Goal: Information Seeking & Learning: Learn about a topic

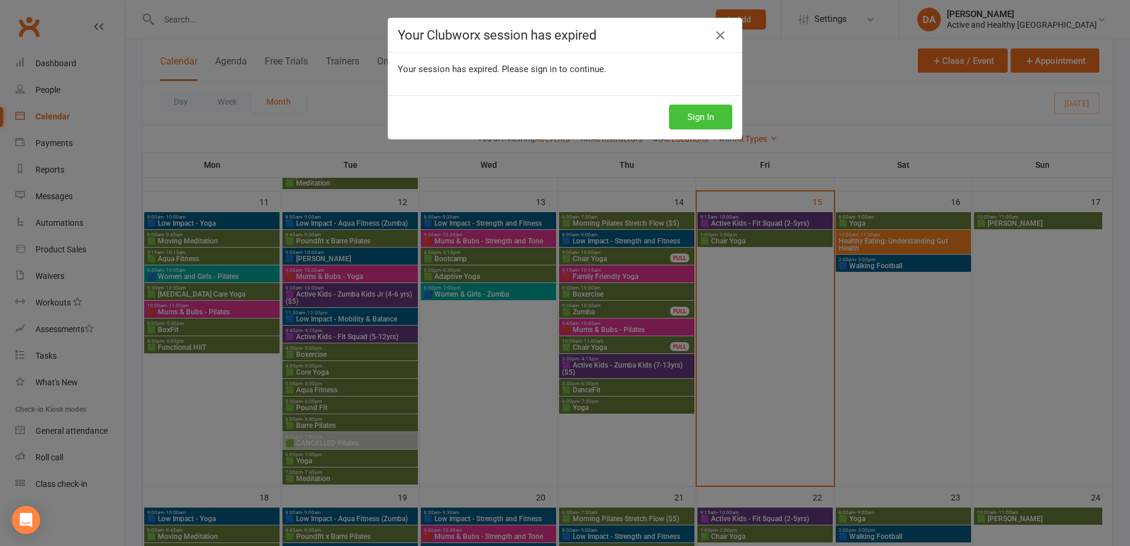
click at [706, 115] on button "Sign In" at bounding box center [700, 117] width 63 height 25
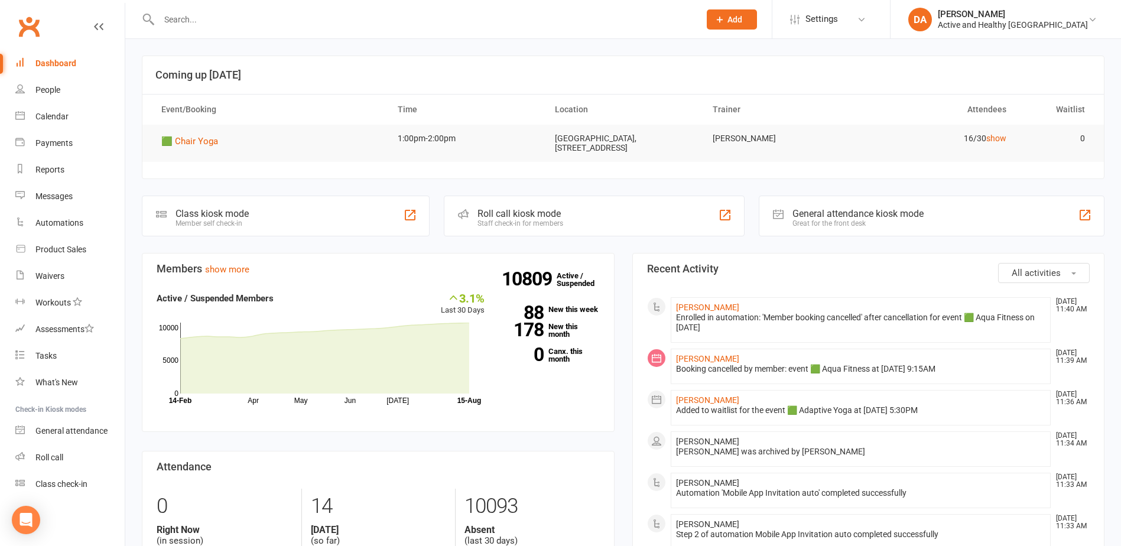
click at [233, 28] on div at bounding box center [417, 19] width 550 height 38
click at [232, 25] on input "text" at bounding box center [423, 19] width 536 height 17
click at [46, 118] on div "Calendar" at bounding box center [51, 116] width 33 height 9
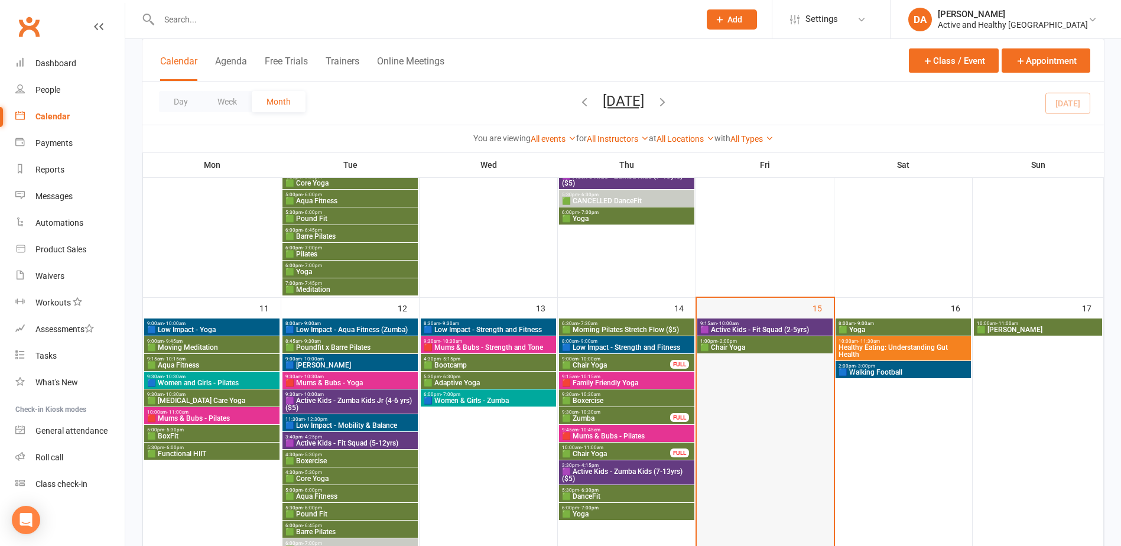
scroll to position [532, 0]
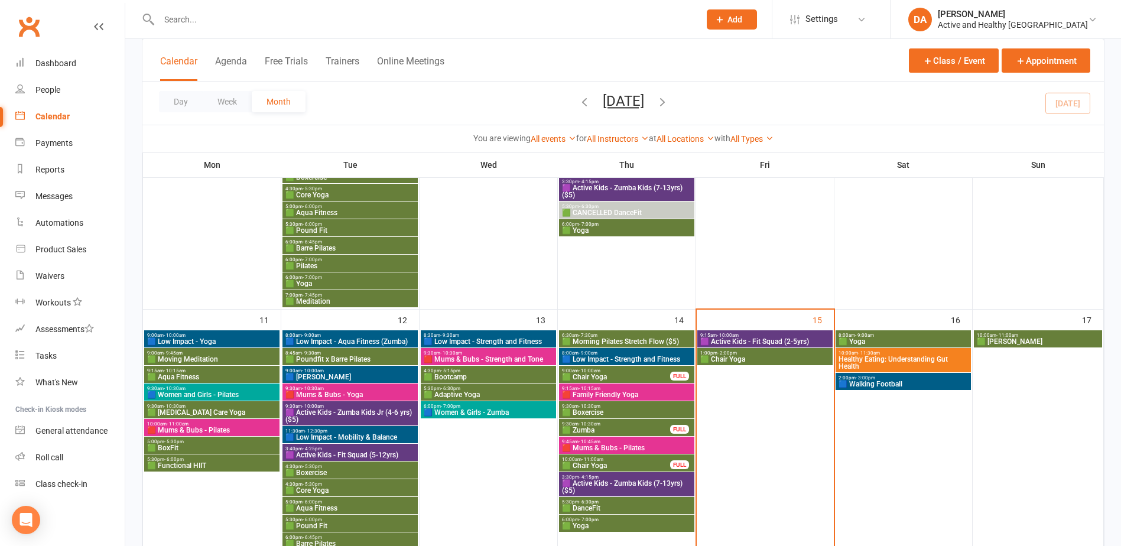
click at [788, 336] on span "9:15am - 10:00am" at bounding box center [765, 335] width 131 height 5
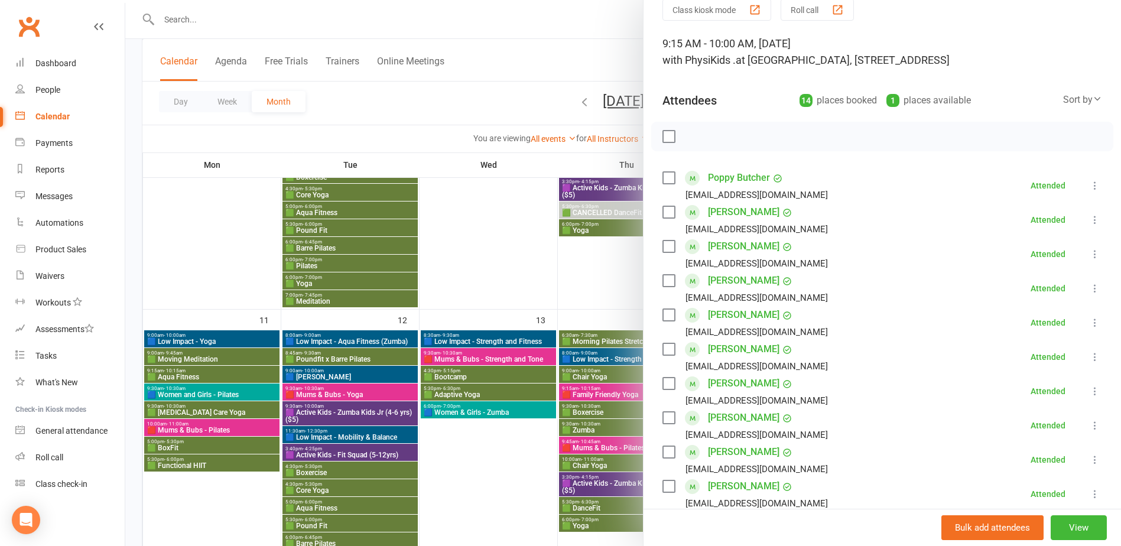
scroll to position [0, 0]
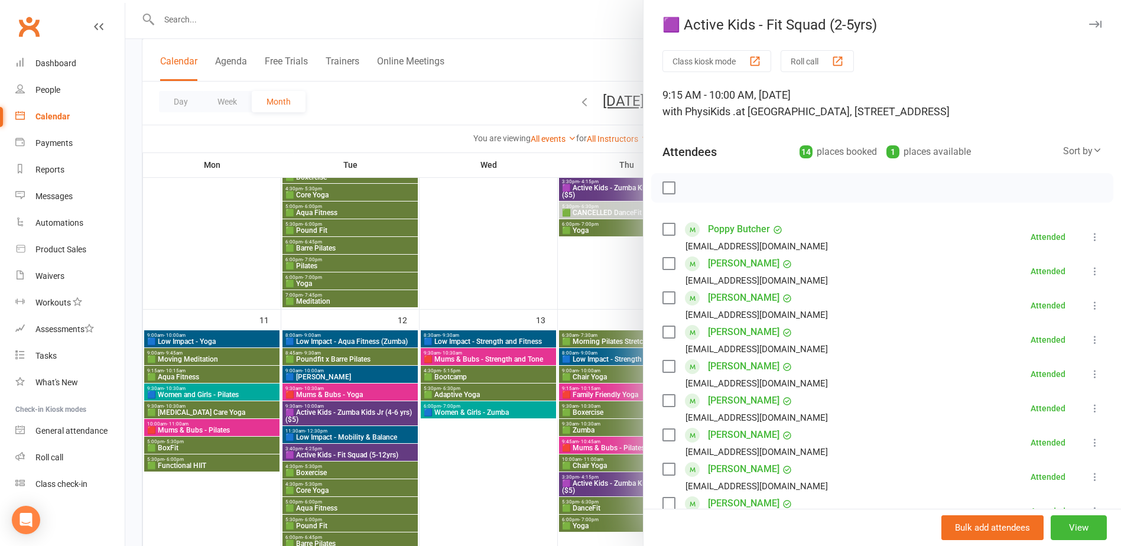
click at [514, 280] on div at bounding box center [623, 273] width 996 height 546
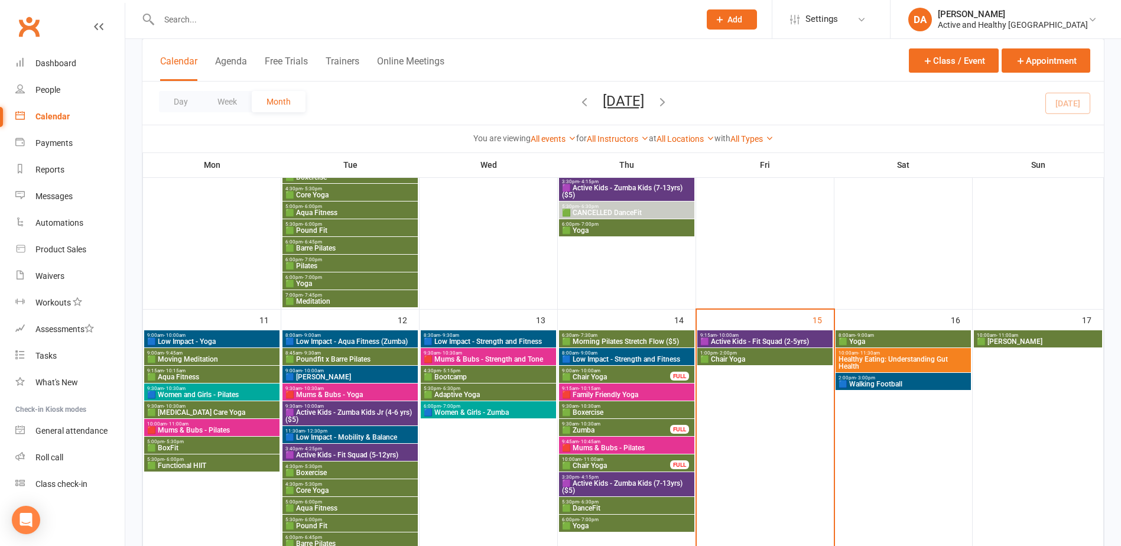
click at [779, 360] on span "🟩 Chair Yoga" at bounding box center [765, 359] width 131 height 7
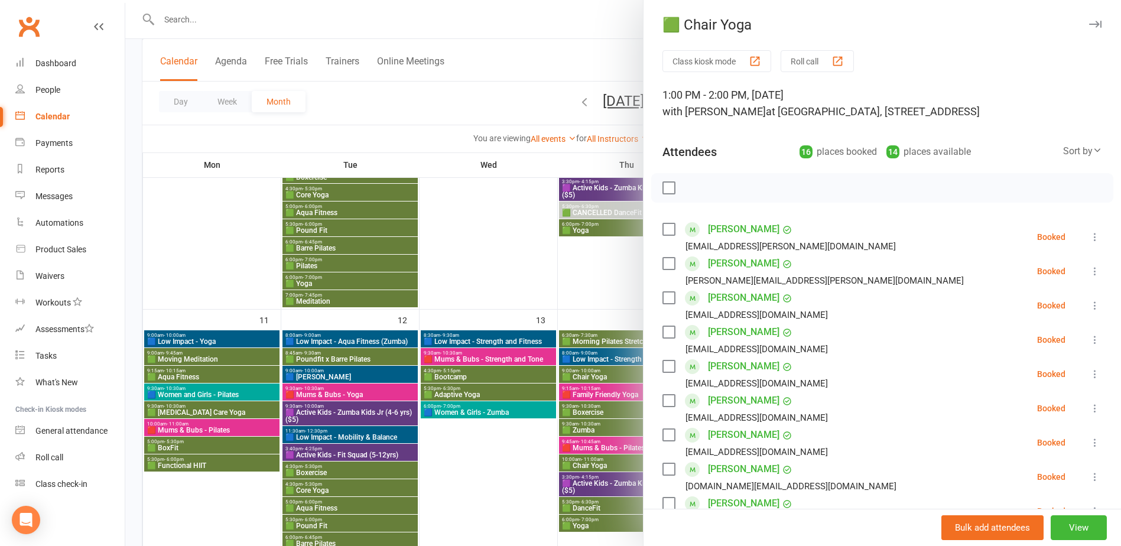
click at [509, 287] on div at bounding box center [623, 273] width 996 height 546
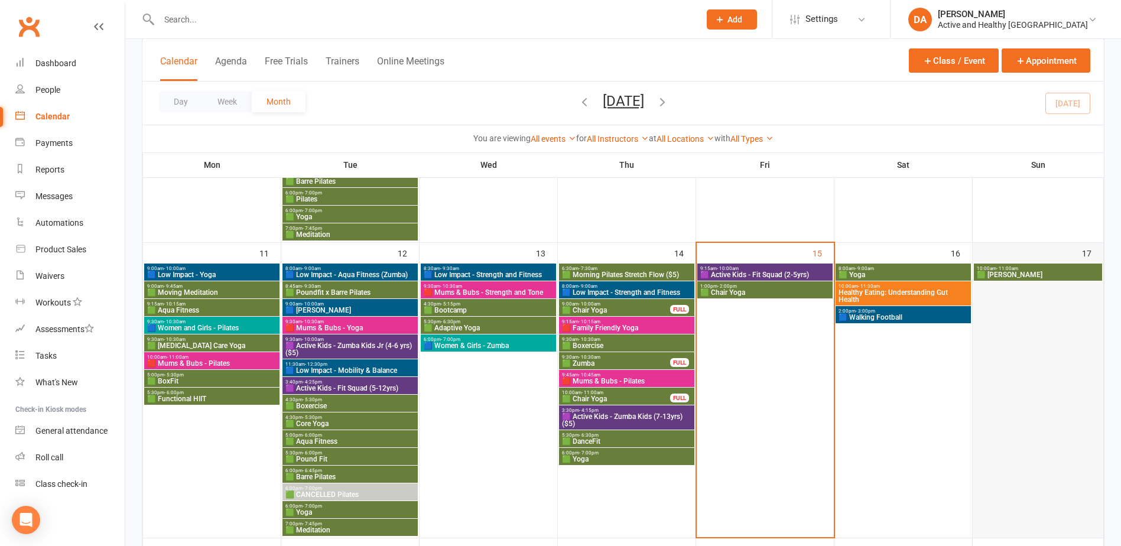
scroll to position [650, 0]
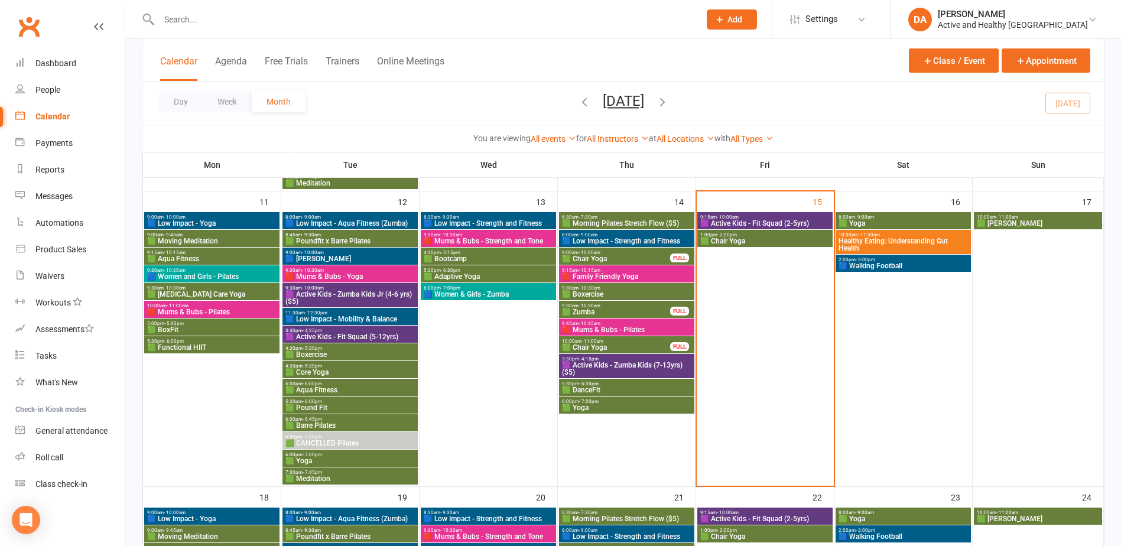
click at [936, 236] on span "10:00am - 11:30am" at bounding box center [903, 234] width 131 height 5
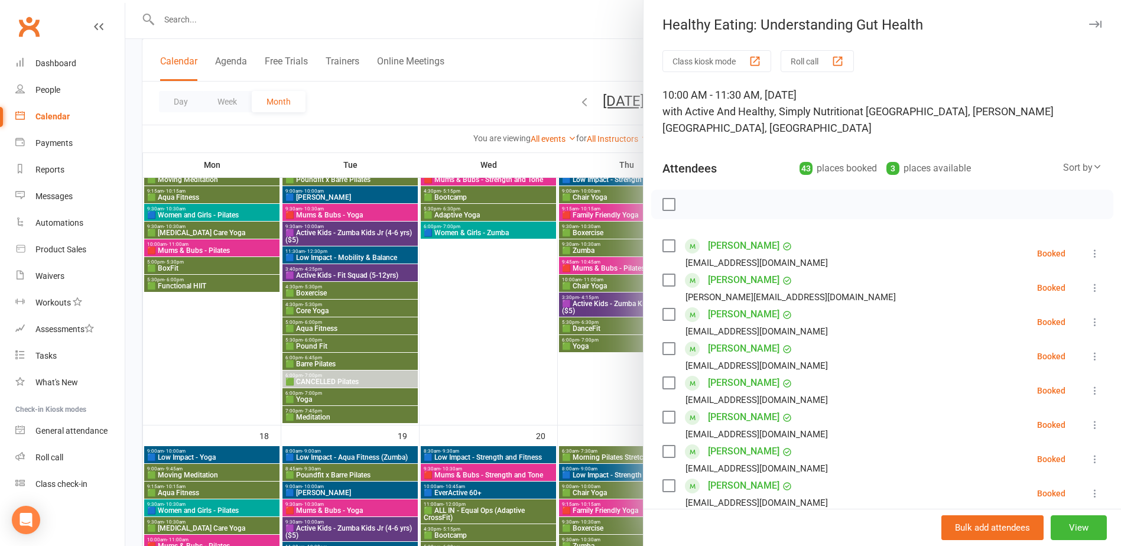
scroll to position [768, 0]
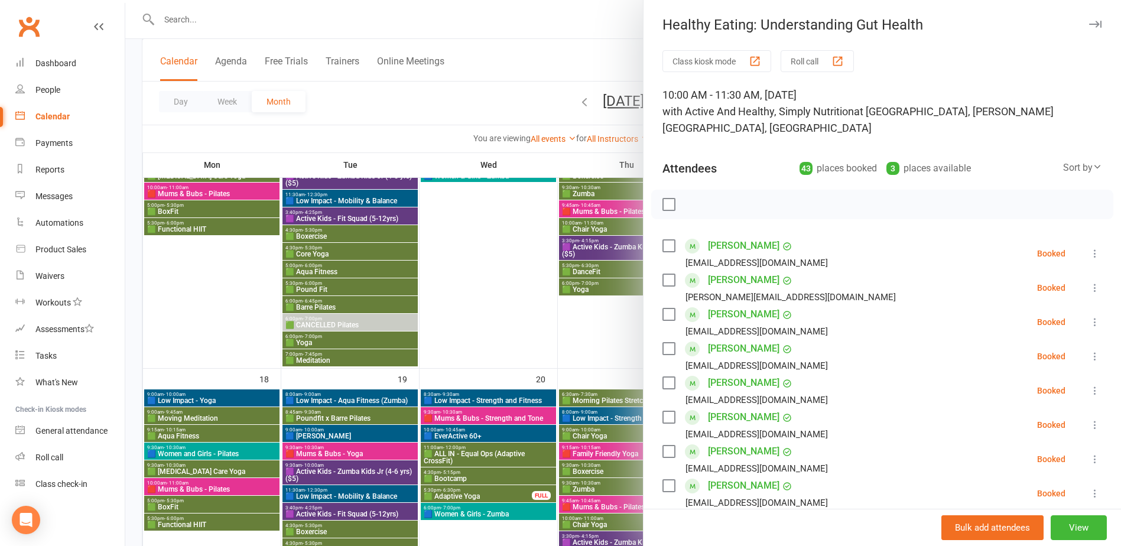
click at [526, 330] on div at bounding box center [623, 273] width 996 height 546
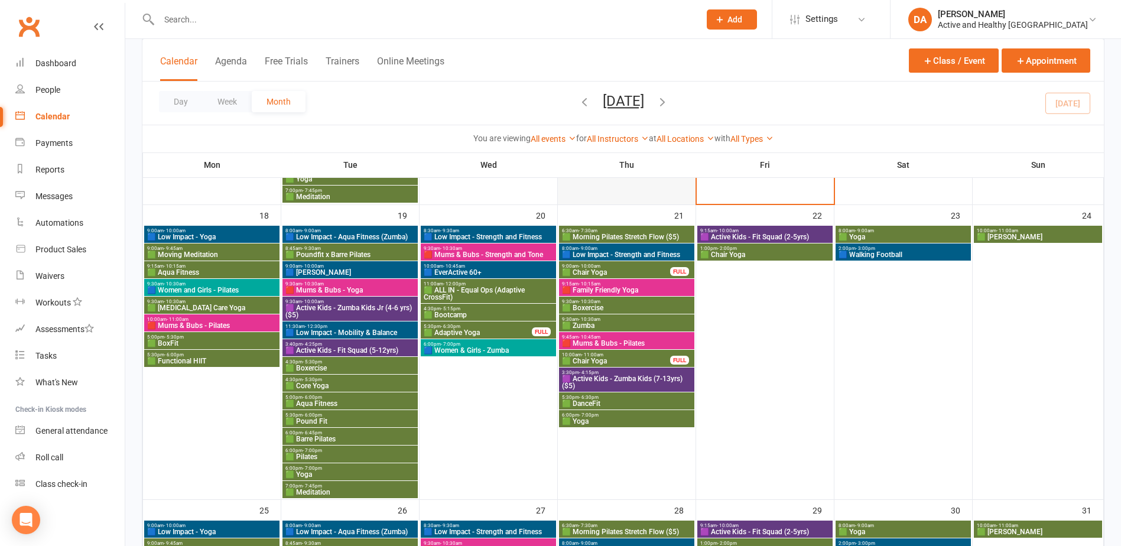
scroll to position [946, 0]
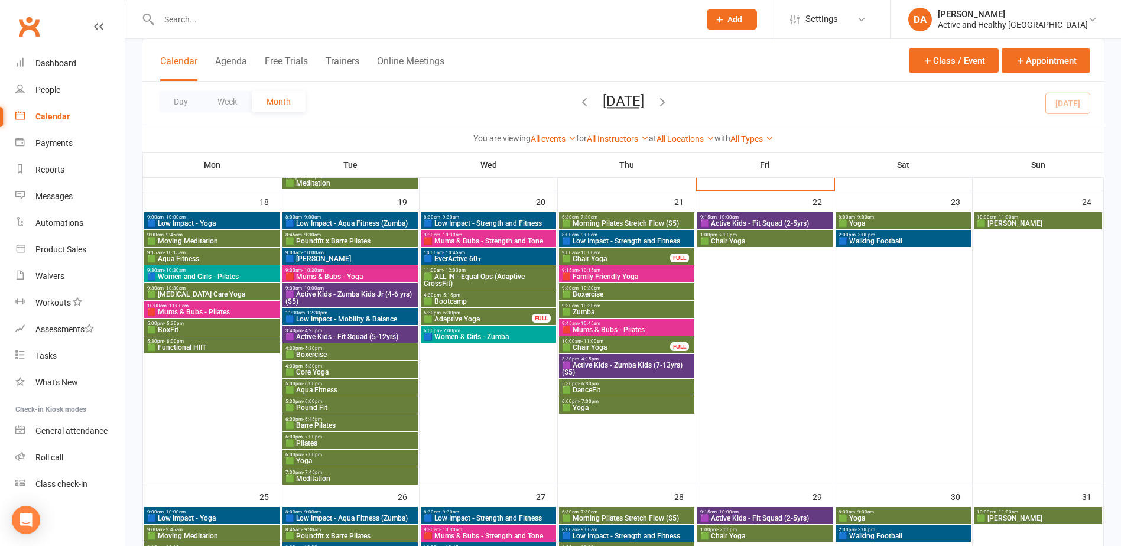
click at [183, 219] on span "- 10:00am" at bounding box center [175, 217] width 22 height 5
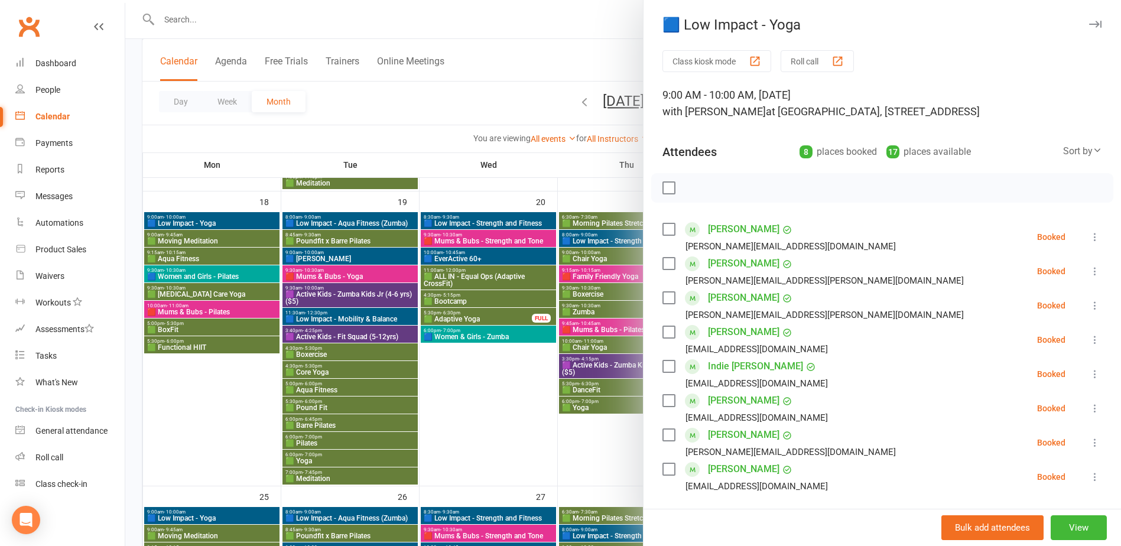
click at [566, 514] on div at bounding box center [623, 273] width 996 height 546
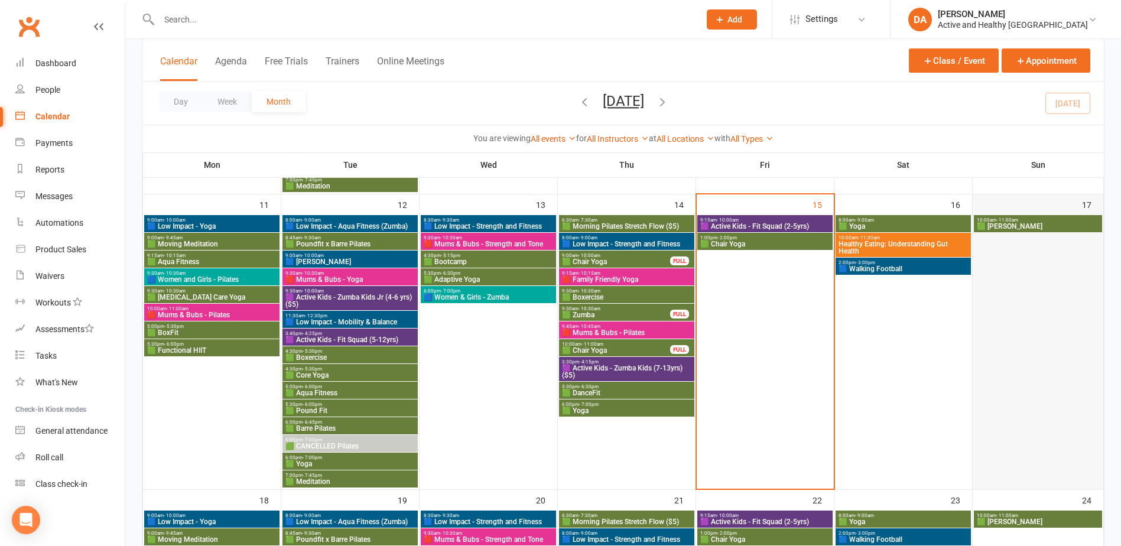
scroll to position [591, 0]
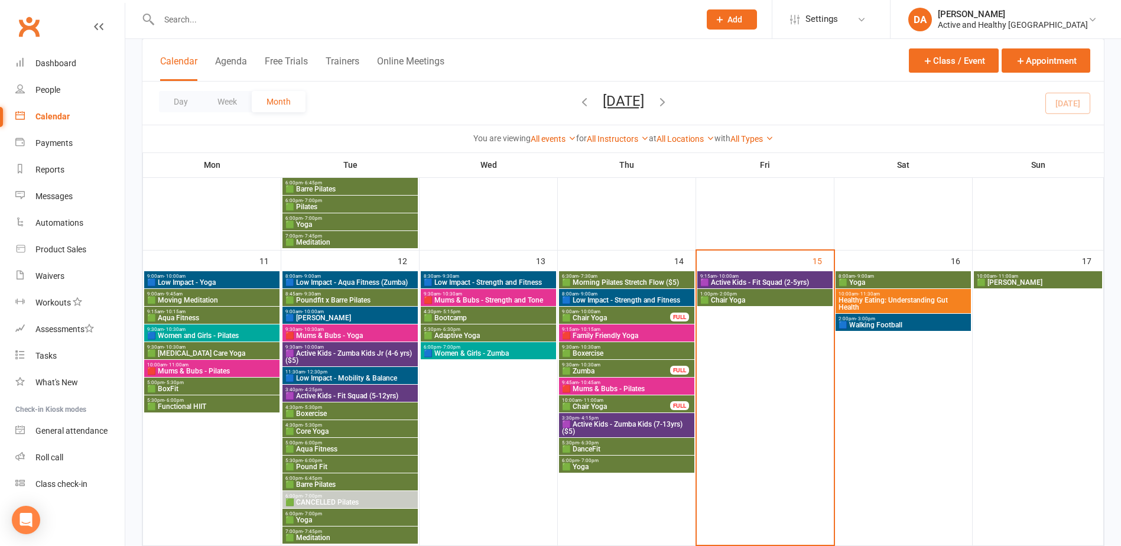
click at [882, 322] on span "🟦 Walking Football" at bounding box center [903, 325] width 131 height 7
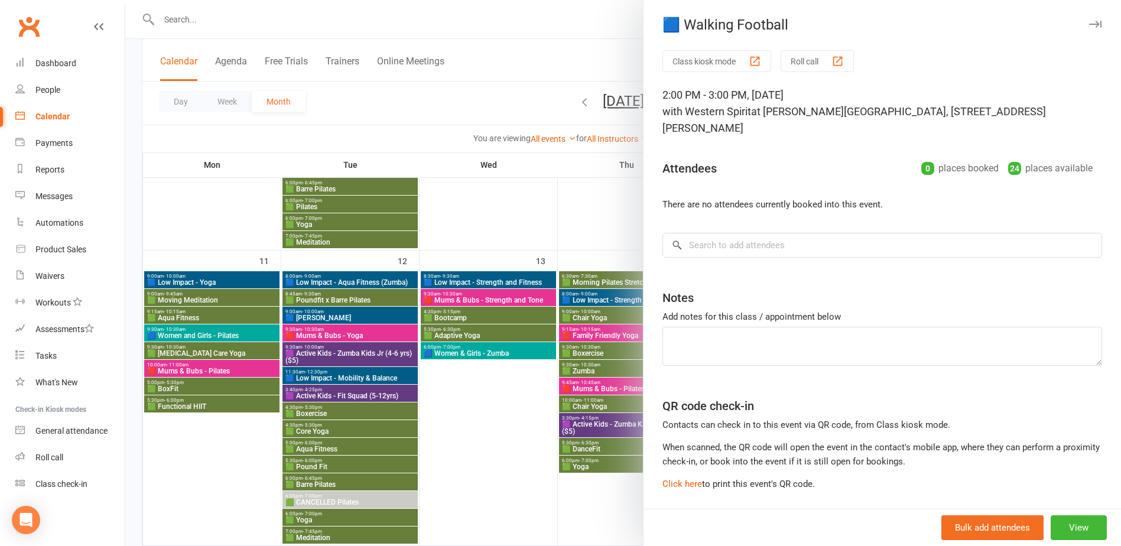
click at [570, 207] on div at bounding box center [623, 273] width 996 height 546
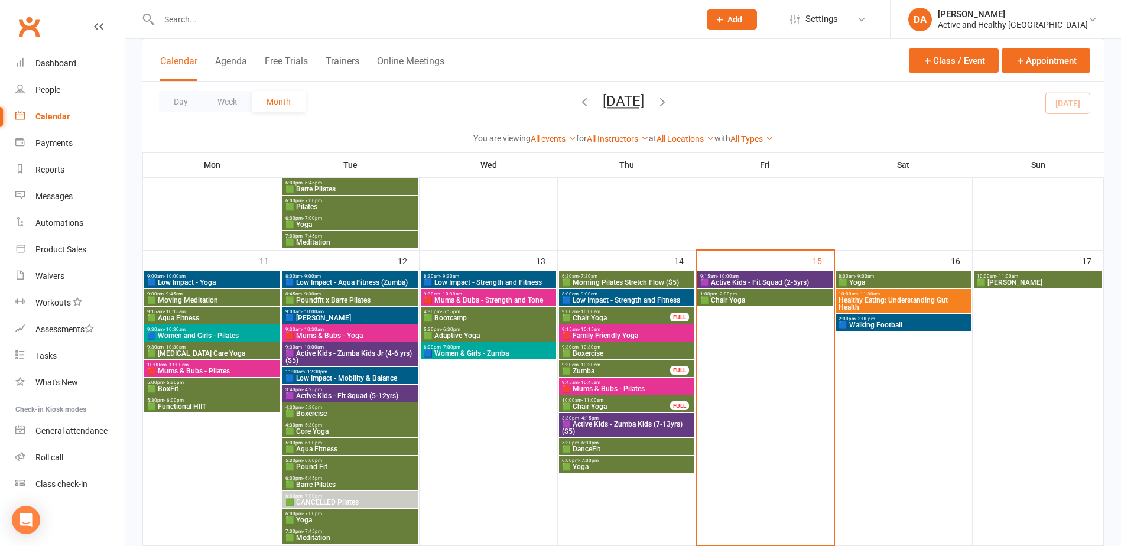
click at [868, 282] on span "🟩 Yoga" at bounding box center [903, 282] width 131 height 7
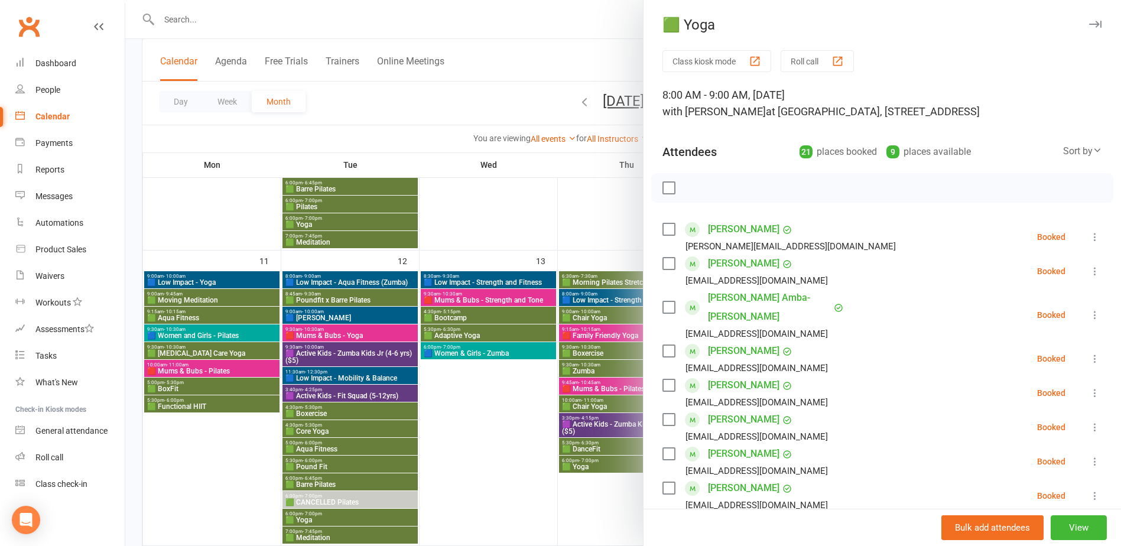
click at [499, 197] on div at bounding box center [623, 273] width 996 height 546
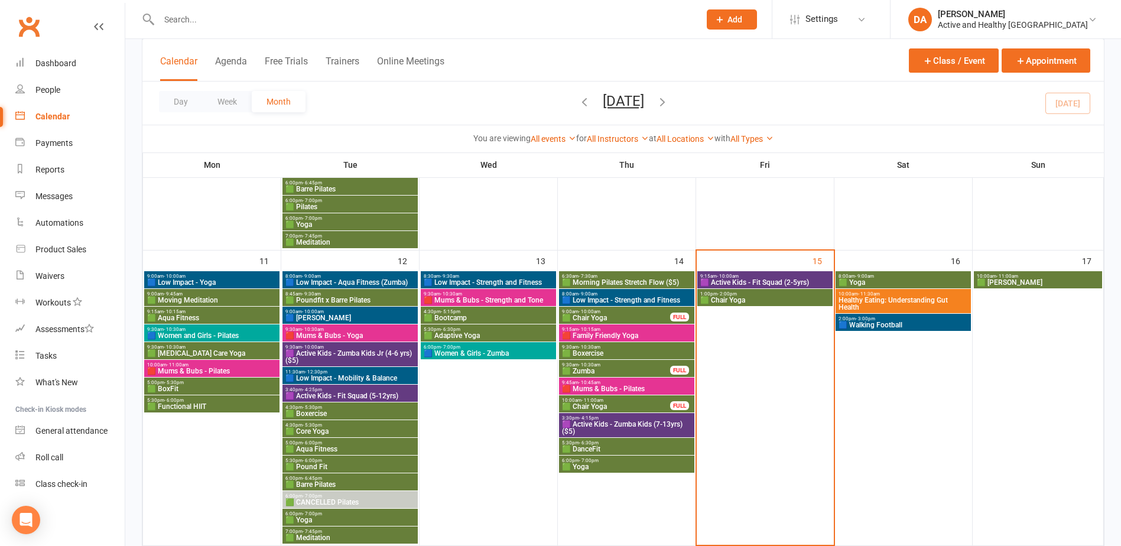
click at [1029, 276] on span "10:00am - 11:00am" at bounding box center [1038, 276] width 124 height 5
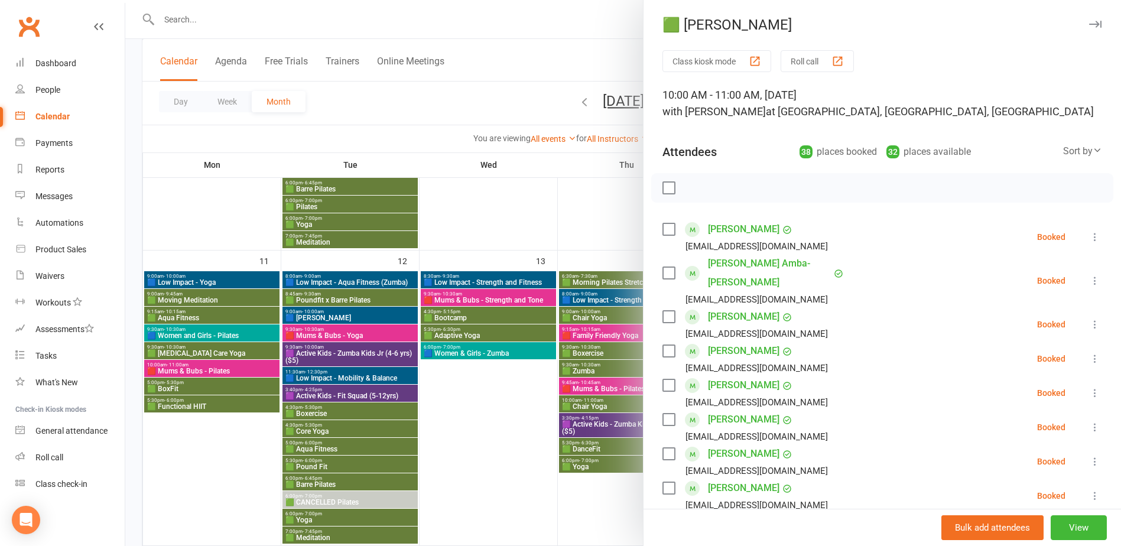
click at [530, 235] on div at bounding box center [623, 273] width 996 height 546
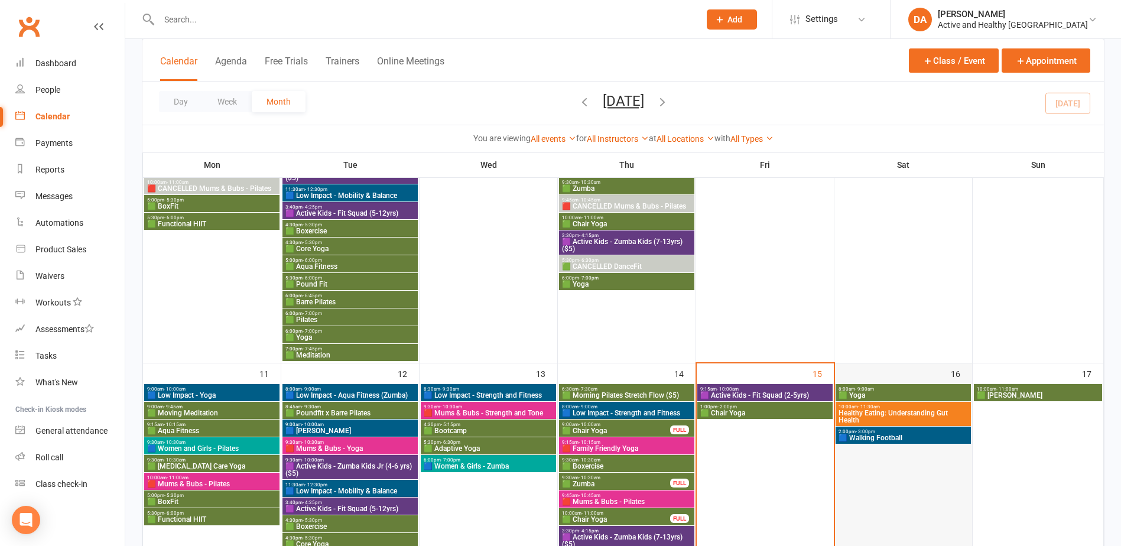
scroll to position [473, 0]
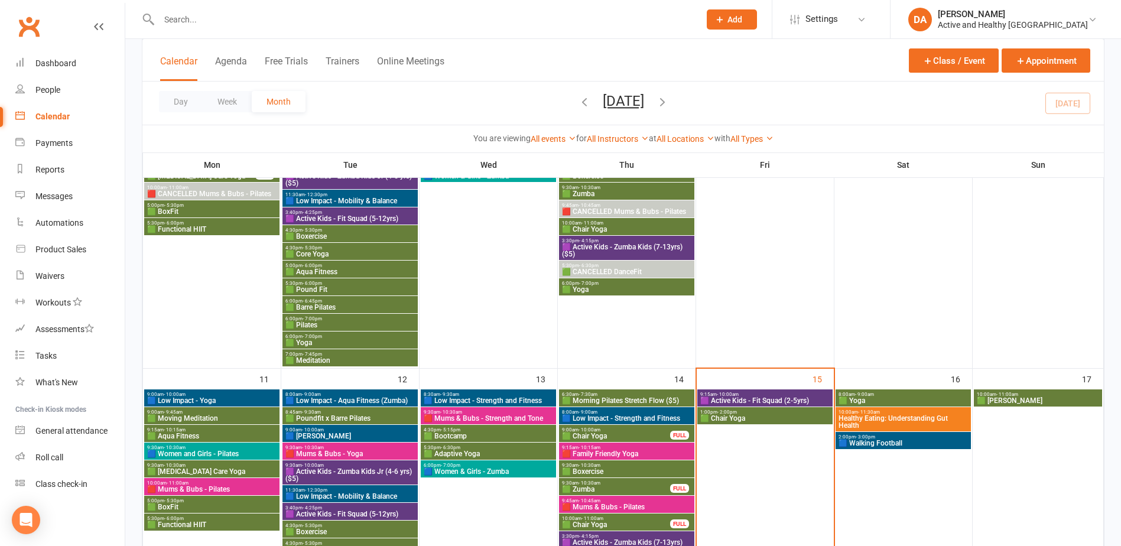
click at [896, 418] on span "Healthy Eating: Understanding Gut Health" at bounding box center [903, 422] width 131 height 14
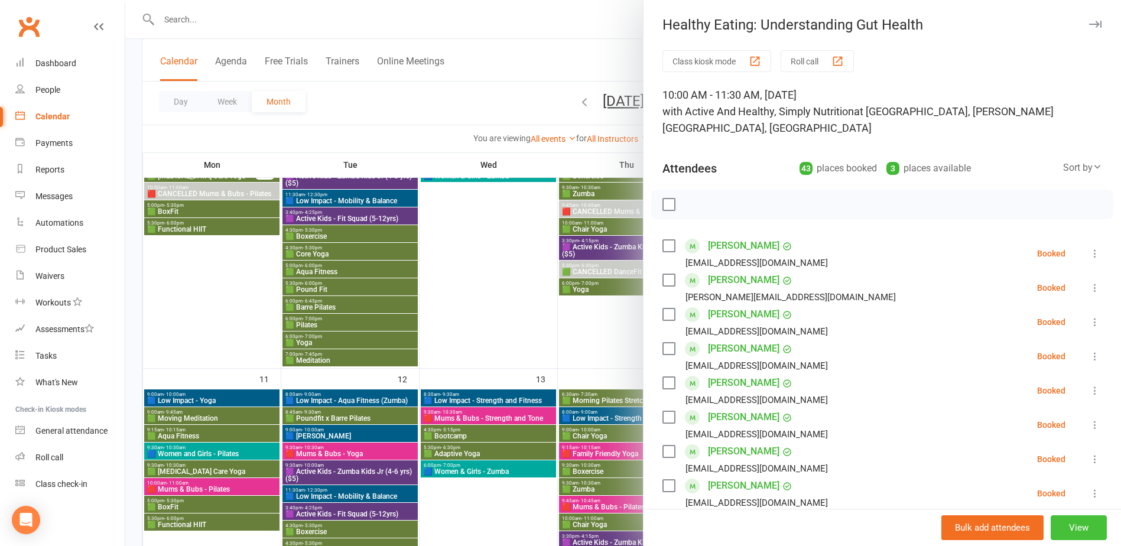
click at [1063, 534] on button "View" at bounding box center [1079, 527] width 56 height 25
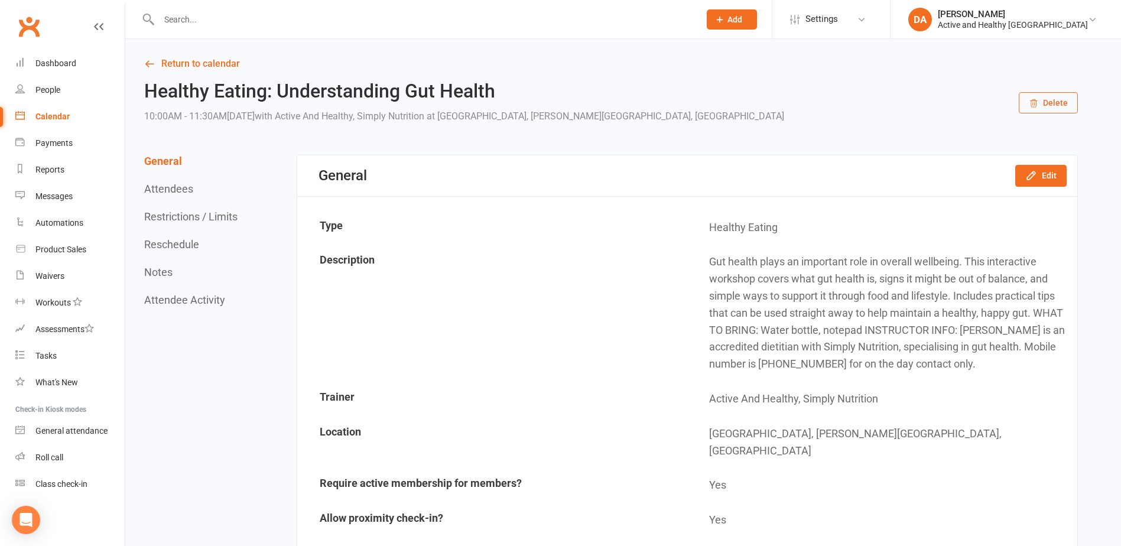
click at [47, 113] on div "Calendar" at bounding box center [52, 116] width 34 height 9
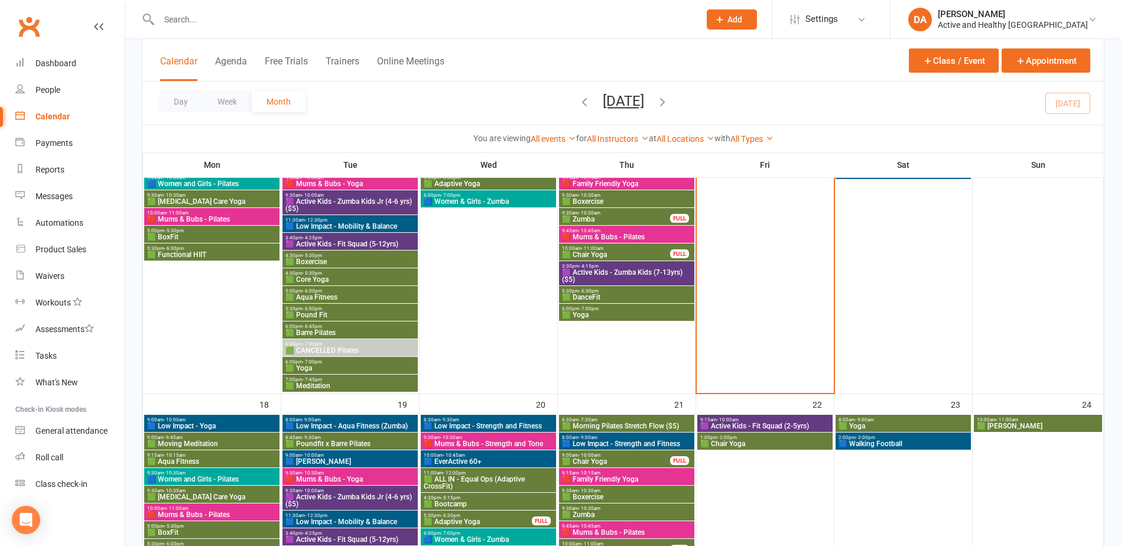
scroll to position [1064, 0]
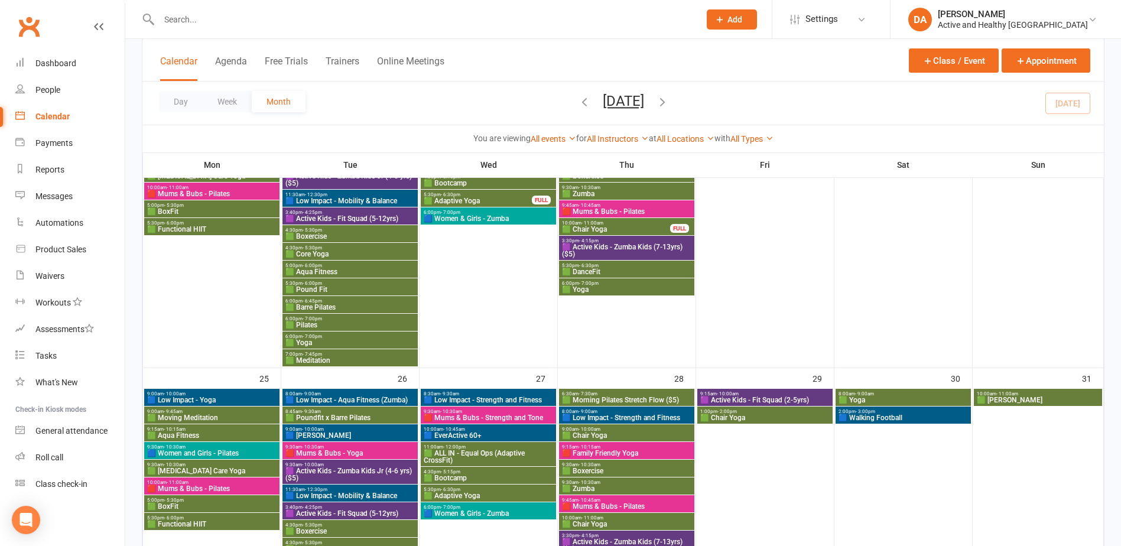
click at [676, 252] on span "🟪 Active Kids - Zumba Kids (7-13yrs) ($5)" at bounding box center [627, 251] width 131 height 14
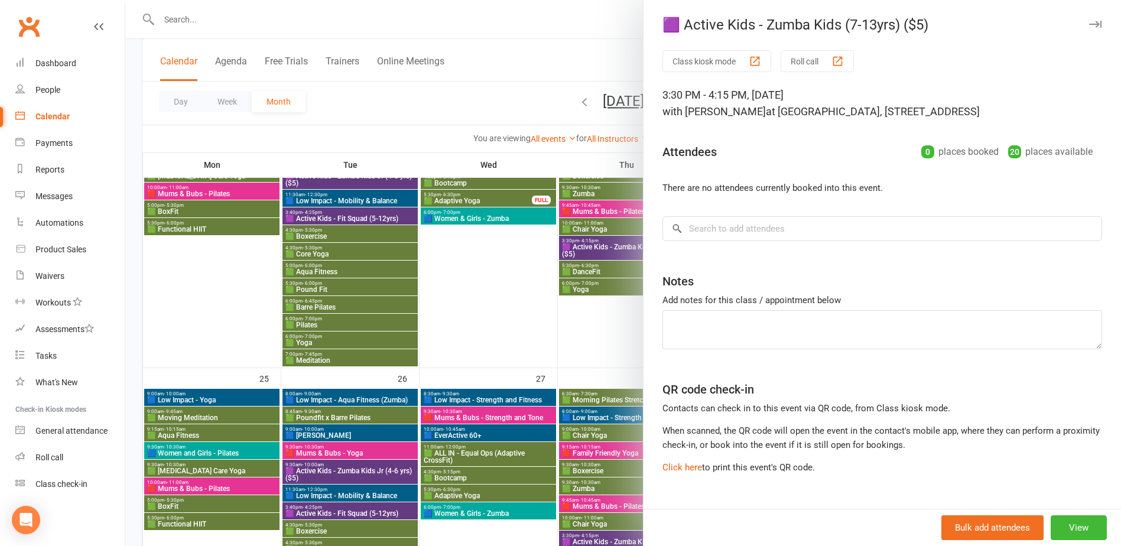
click at [551, 269] on div at bounding box center [623, 273] width 996 height 546
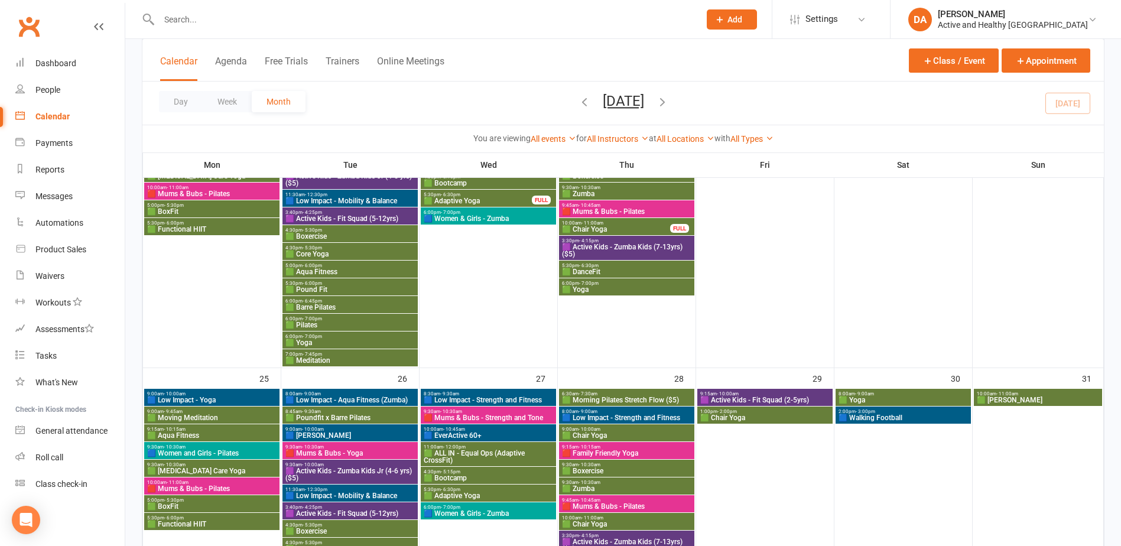
click at [618, 265] on span "5:30pm - 6:30pm" at bounding box center [627, 265] width 131 height 5
